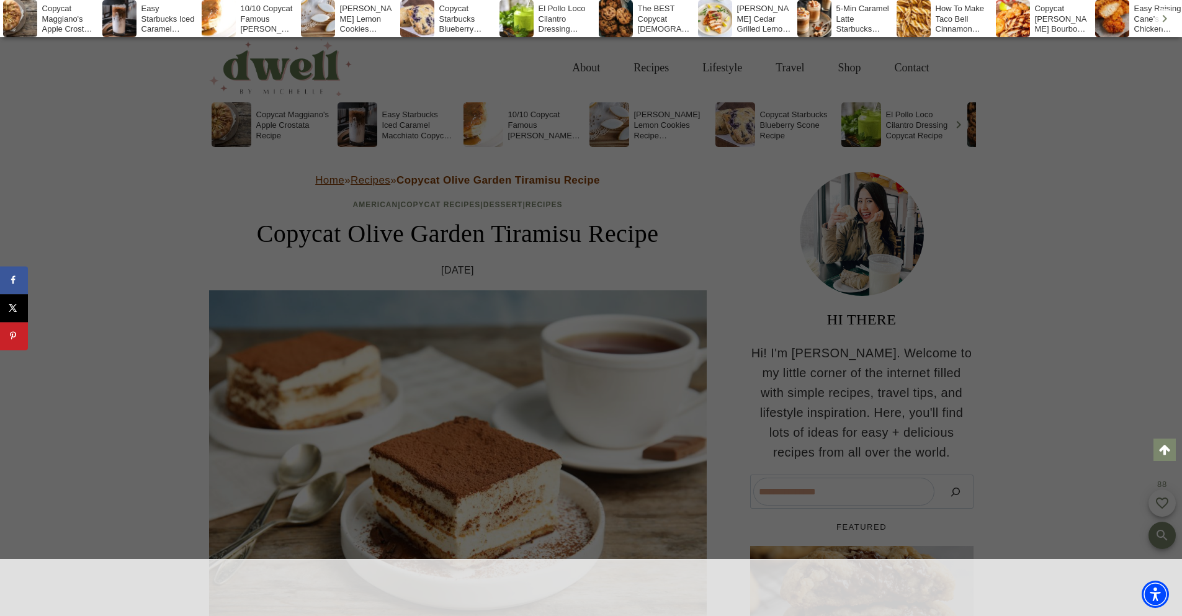
scroll to position [13995, 0]
